Goal: Task Accomplishment & Management: Complete application form

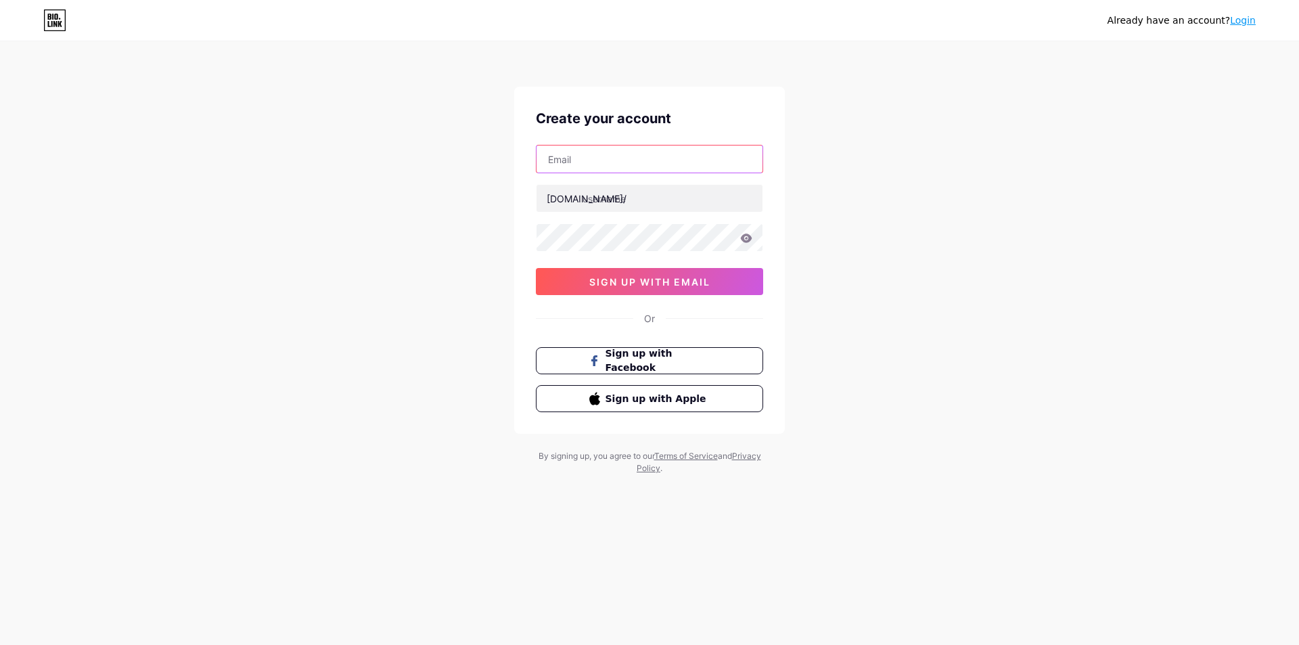
click at [586, 166] on input "text" at bounding box center [650, 159] width 226 height 27
click at [399, 338] on div "Already have an account? Login Create your account [DOMAIN_NAME]/ sign up with …" at bounding box center [649, 259] width 1299 height 518
click at [634, 288] on button "sign up with email" at bounding box center [649, 281] width 227 height 27
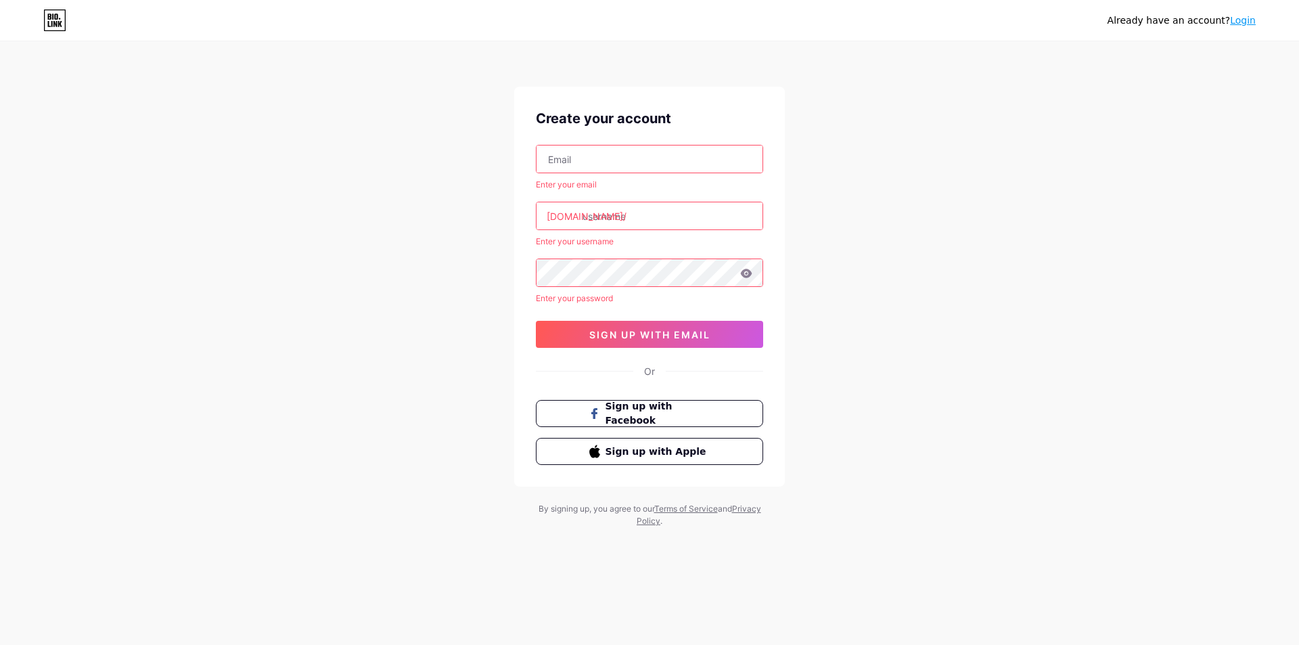
click at [587, 164] on input "text" at bounding box center [650, 159] width 226 height 27
paste input "[EMAIL_ADDRESS][PERSON_NAME][DOMAIN_NAME]"
type input "[EMAIL_ADDRESS][PERSON_NAME][DOMAIN_NAME]"
click at [597, 222] on input "text" at bounding box center [650, 215] width 226 height 27
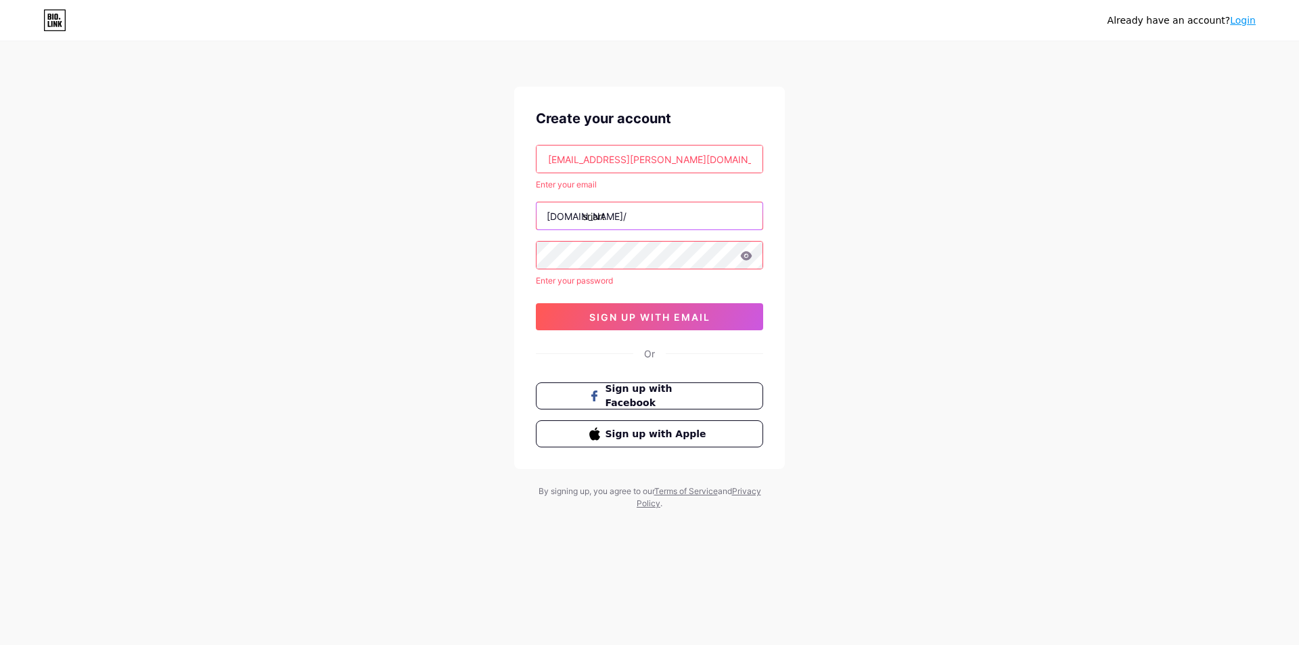
type input "sriart"
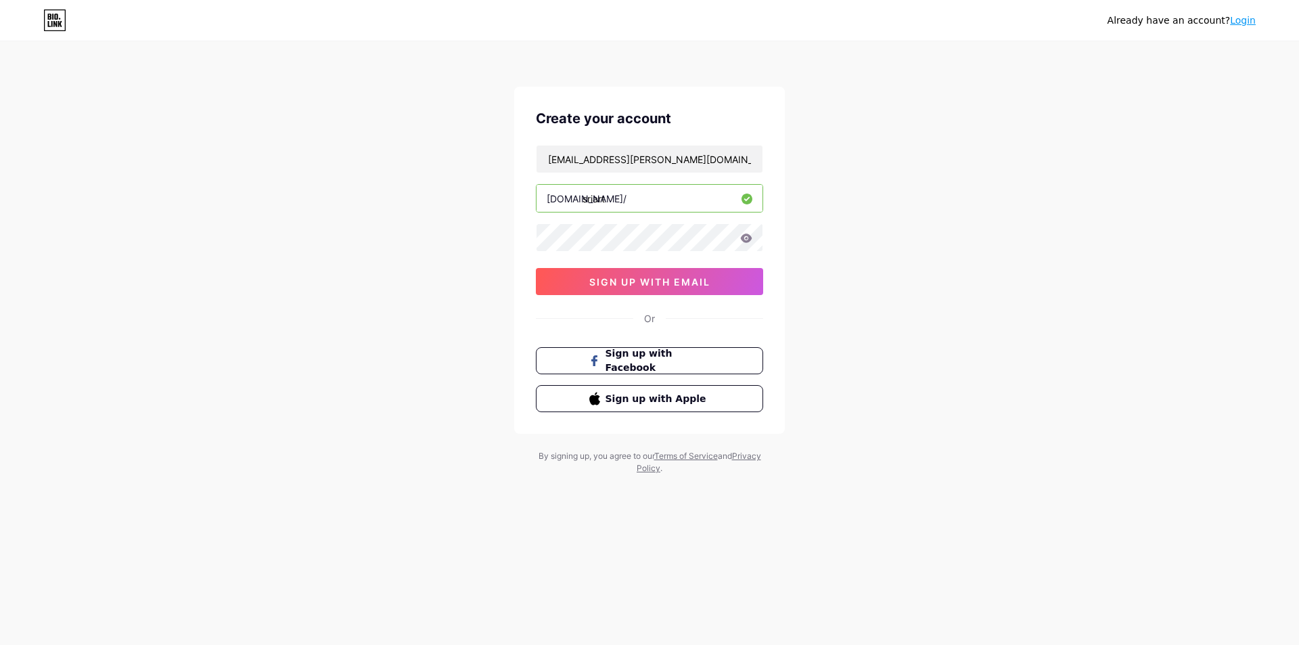
click at [623, 198] on input "sriart" at bounding box center [650, 198] width 226 height 27
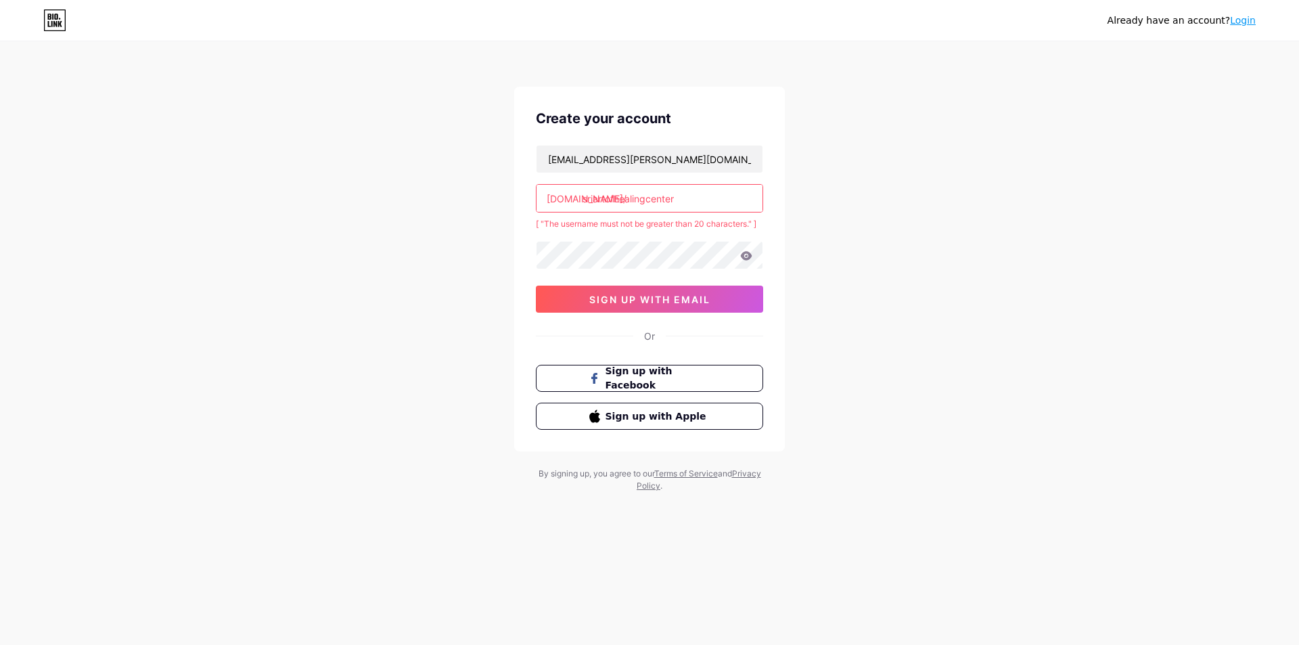
click at [699, 197] on input "sriartofhealingcenter" at bounding box center [650, 198] width 226 height 27
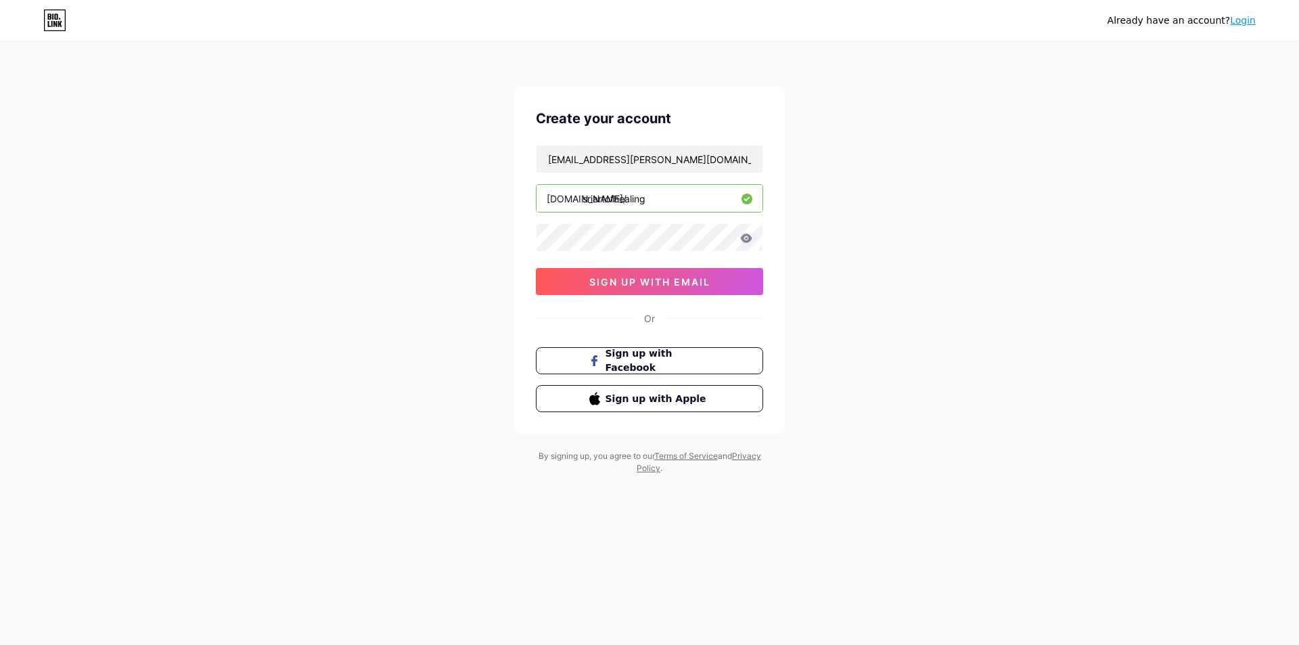
type input "sriartofhealing"
click at [750, 239] on icon at bounding box center [747, 237] width 12 height 9
click at [677, 282] on span "sign up with email" at bounding box center [649, 282] width 121 height 12
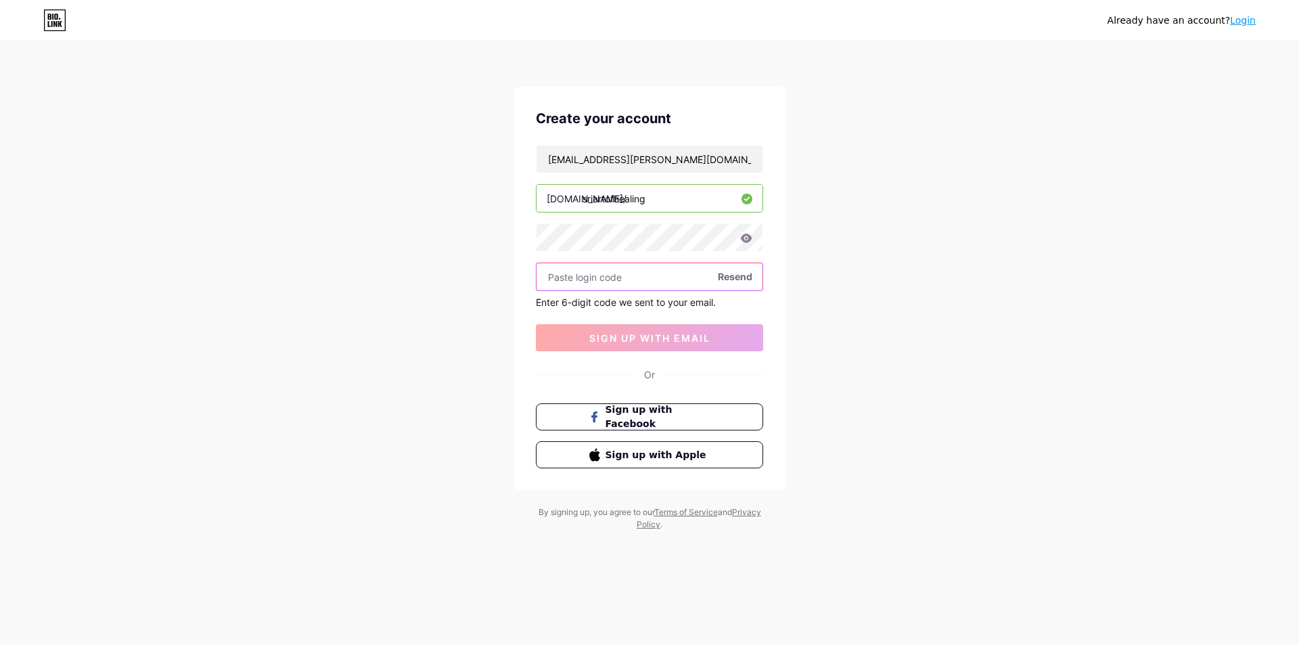
click at [637, 283] on input "text" at bounding box center [650, 276] width 226 height 27
paste input "979757"
type input "979757"
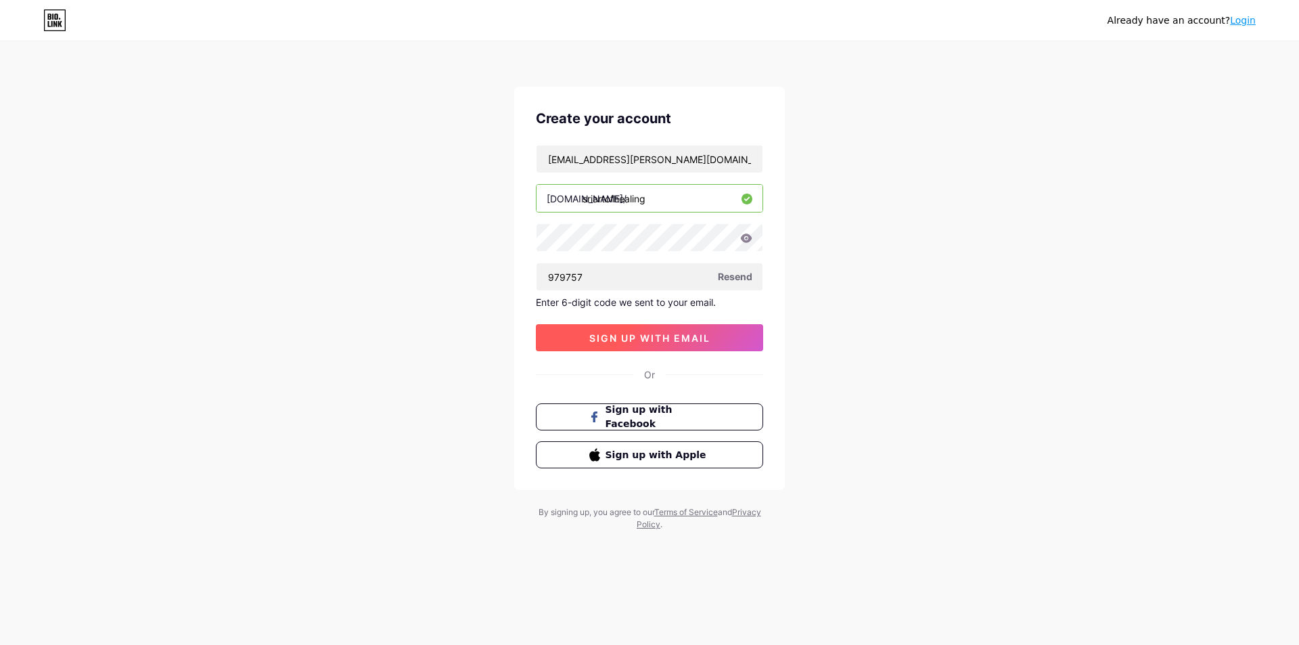
click at [643, 338] on span "sign up with email" at bounding box center [649, 338] width 121 height 12
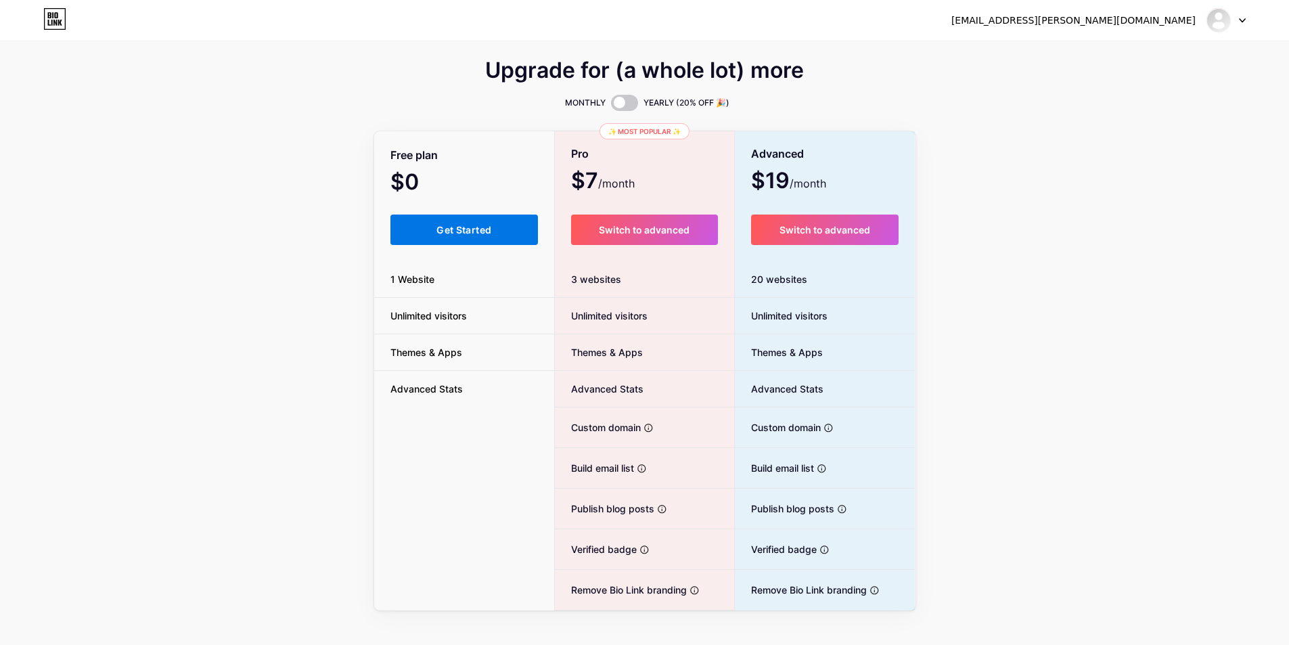
click at [476, 223] on button "Get Started" at bounding box center [464, 230] width 148 height 30
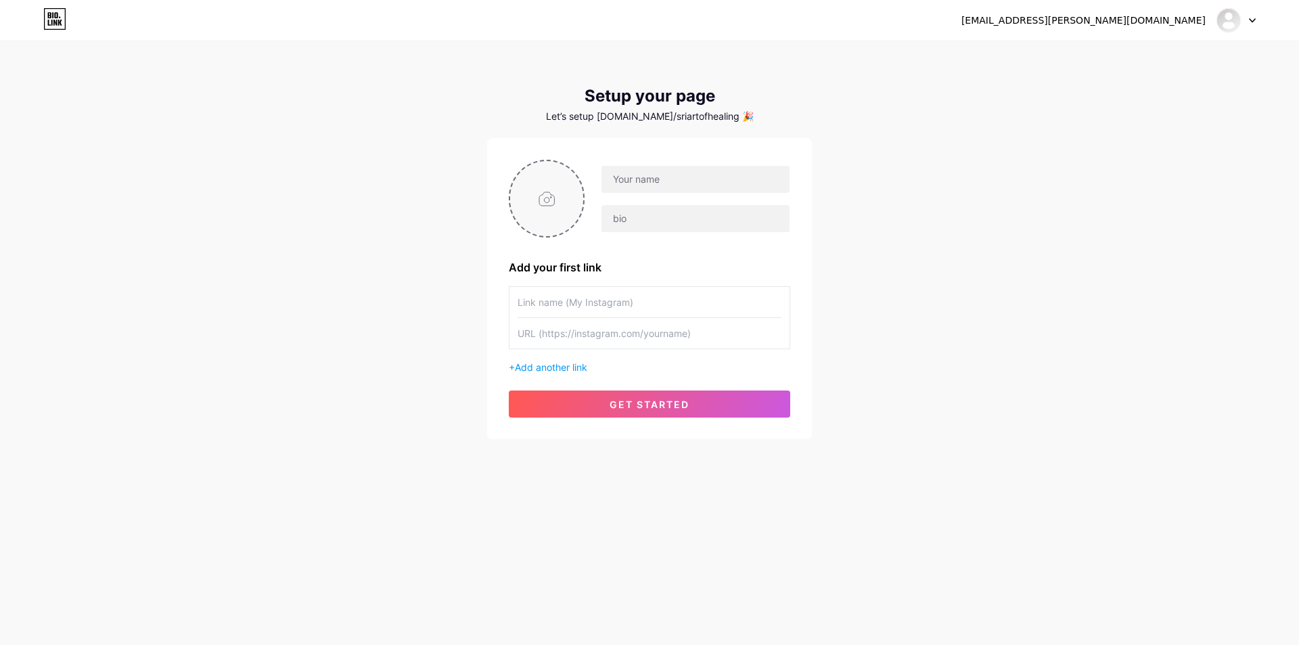
click at [523, 197] on input "file" at bounding box center [546, 198] width 73 height 75
type input "C:\fakepath\art-of-healing.png"
